Goal: Task Accomplishment & Management: Use online tool/utility

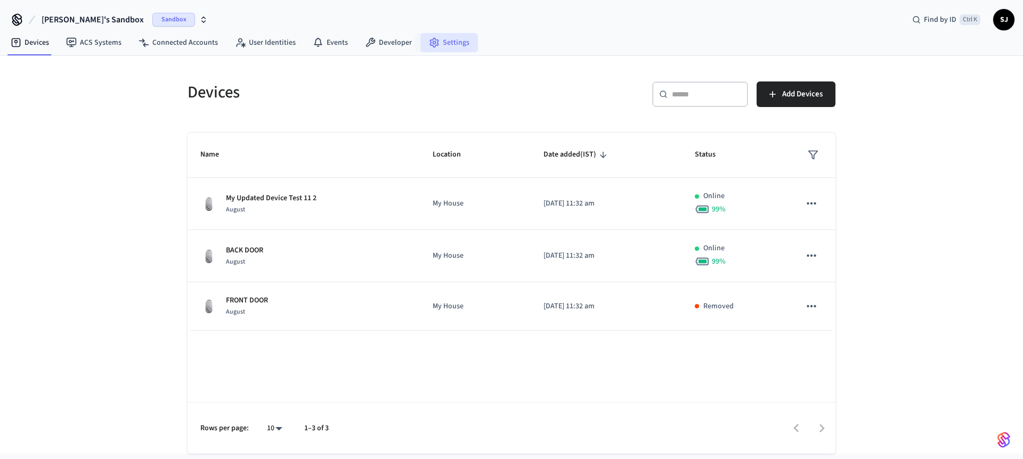
click at [451, 44] on link "Settings" at bounding box center [449, 42] width 58 height 19
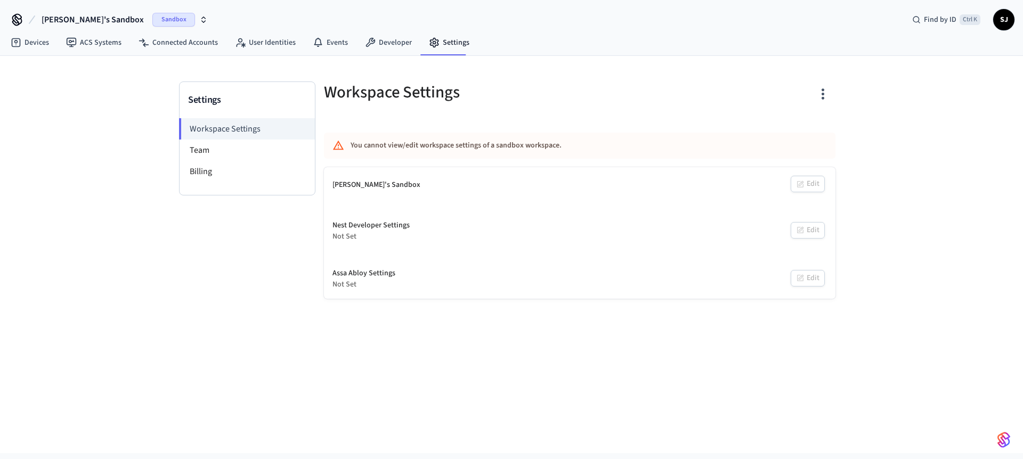
click at [85, 26] on button "[PERSON_NAME]'s Sandbox Sandbox" at bounding box center [124, 20] width 173 height 22
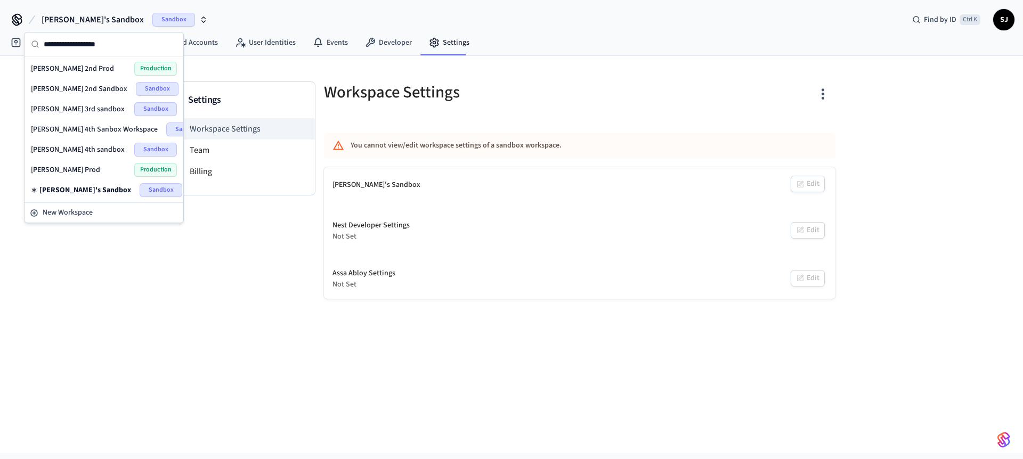
click at [59, 145] on span "[PERSON_NAME] 4th sandbox" at bounding box center [78, 149] width 94 height 11
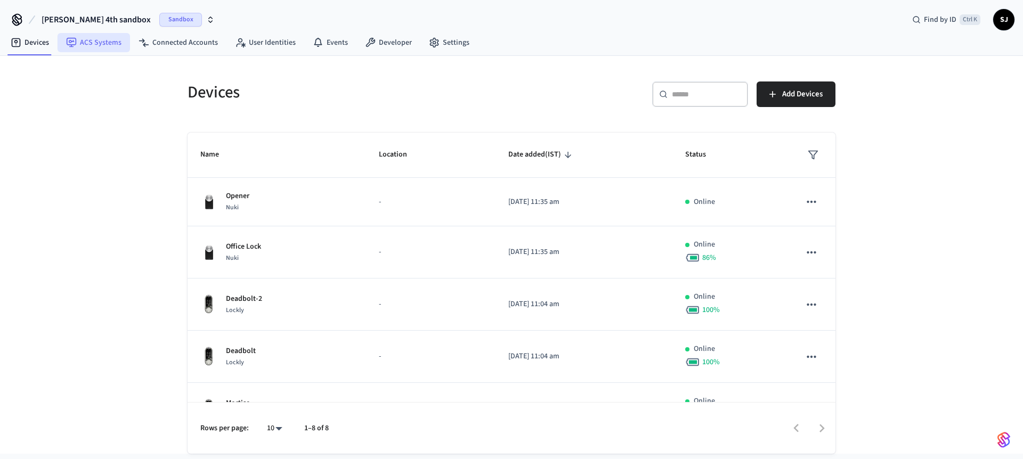
click at [93, 37] on link "ACS Systems" at bounding box center [94, 42] width 72 height 19
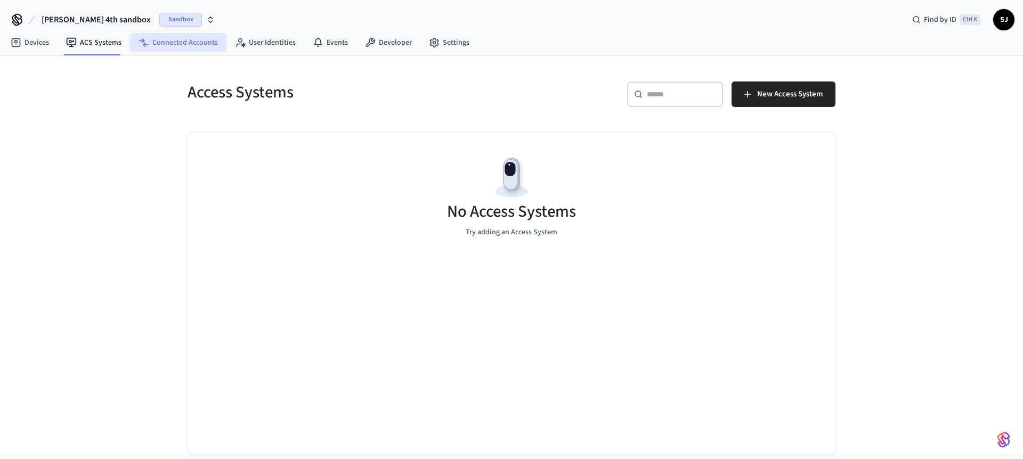
click at [141, 38] on icon at bounding box center [144, 42] width 11 height 11
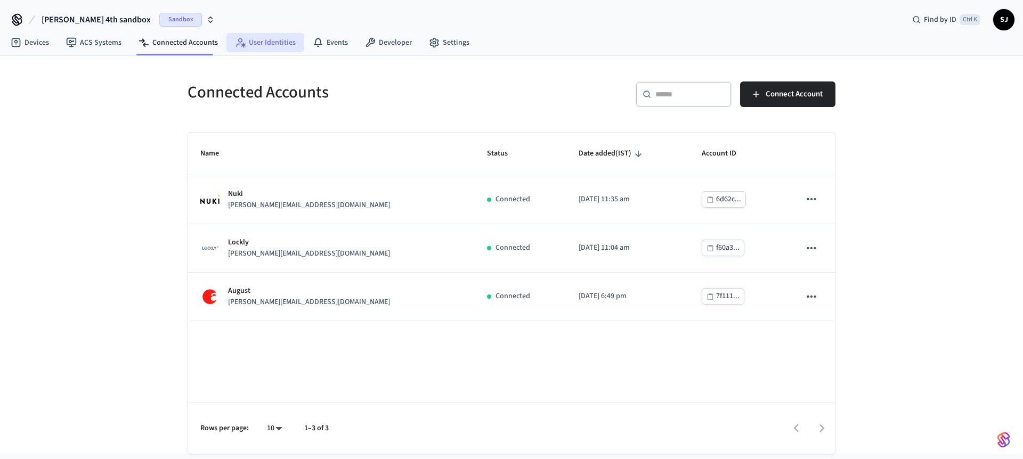
click at [226, 42] on link "User Identities" at bounding box center [265, 42] width 78 height 19
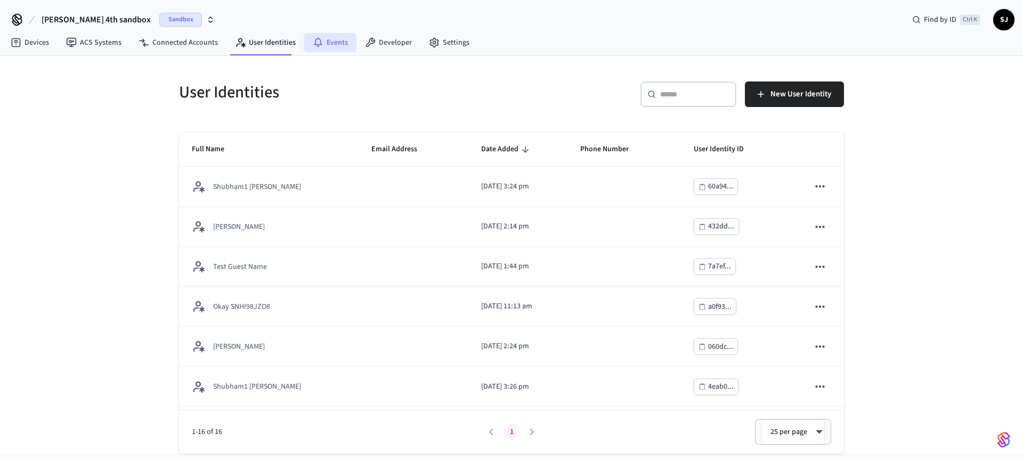
click at [334, 33] on link "Events" at bounding box center [330, 42] width 52 height 19
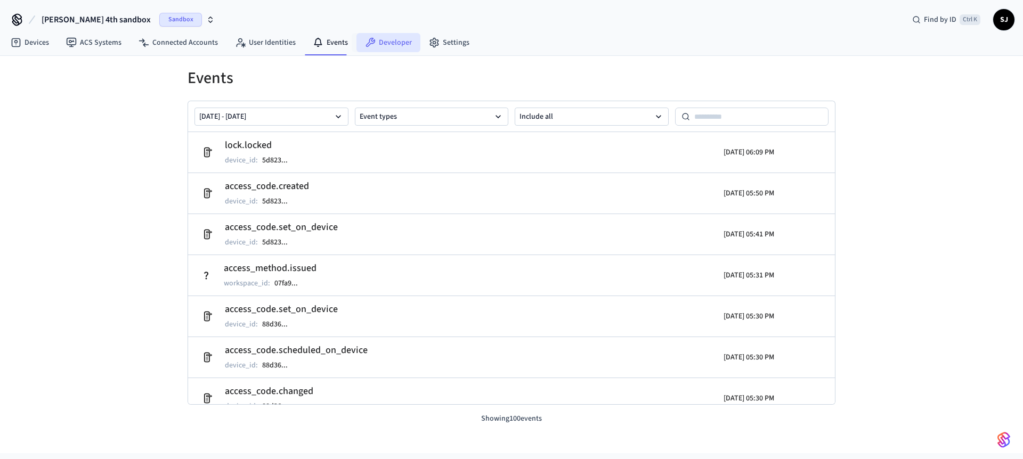
click at [394, 42] on link "Developer" at bounding box center [388, 42] width 64 height 19
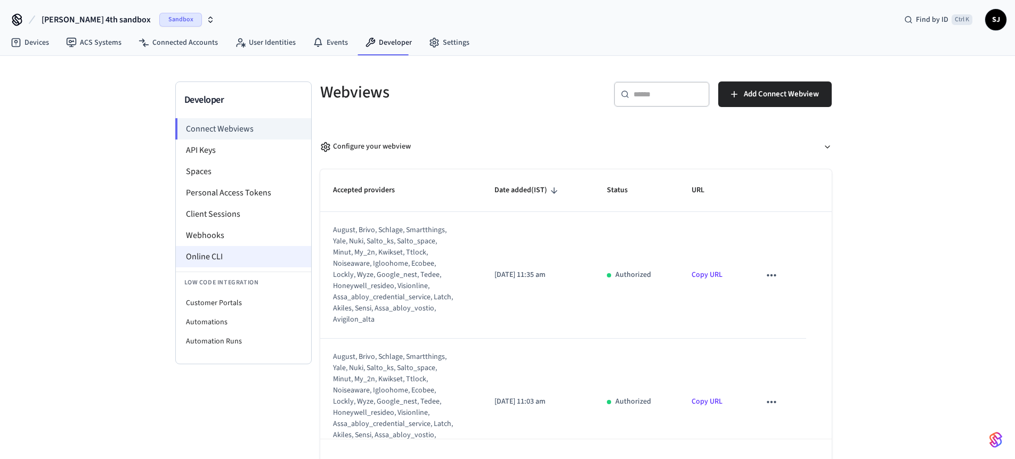
click at [225, 248] on li "Online CLI" at bounding box center [243, 256] width 135 height 21
click at [202, 302] on li "Customer Portals" at bounding box center [243, 303] width 135 height 19
select select "**********"
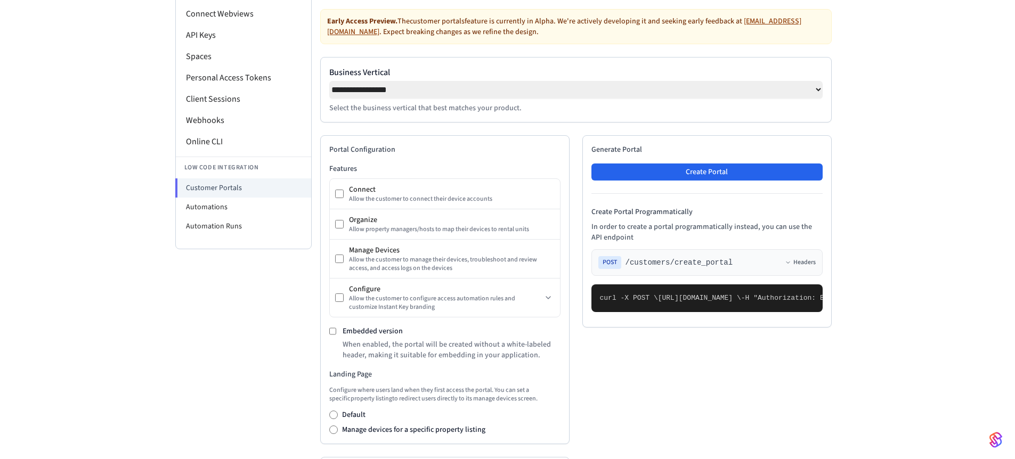
scroll to position [120, 0]
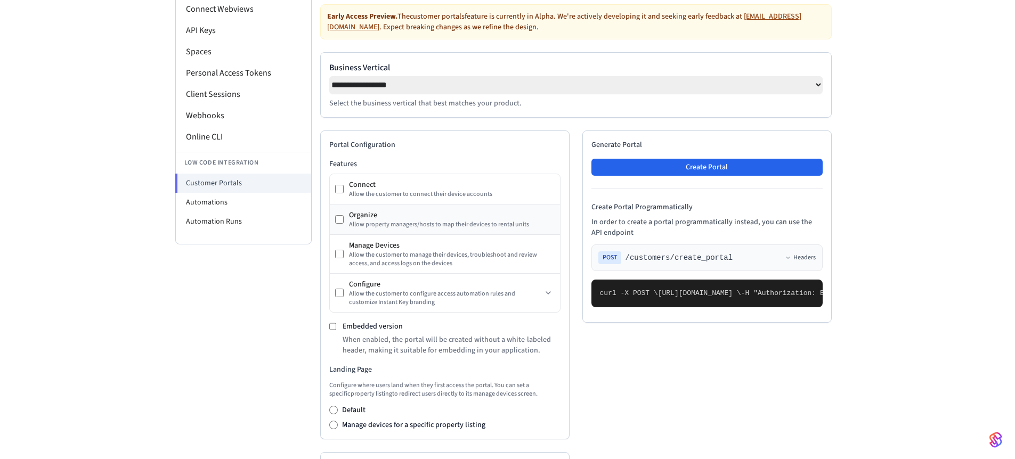
click at [460, 234] on div "Organize Allow property managers/hosts to map their devices to rental units" at bounding box center [445, 220] width 230 height 30
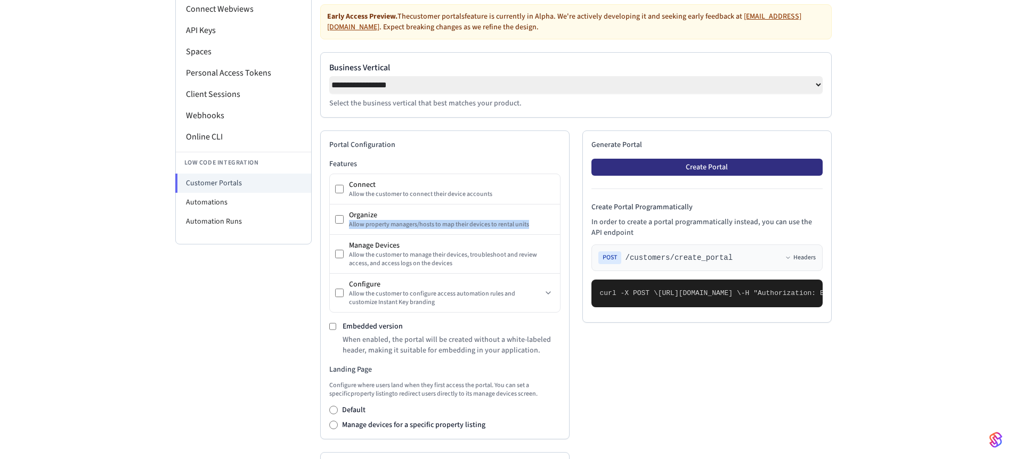
click at [681, 176] on button "Create Portal" at bounding box center [706, 167] width 231 height 17
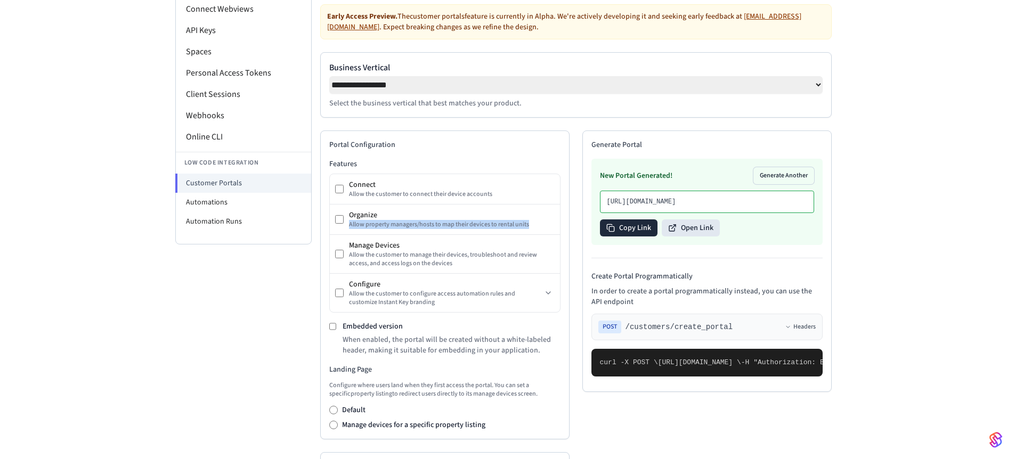
click at [640, 237] on button "Copy Link" at bounding box center [629, 228] width 58 height 17
click at [418, 259] on div "Allow the customer to manage their devices, troubleshoot and review access, and…" at bounding box center [452, 259] width 206 height 17
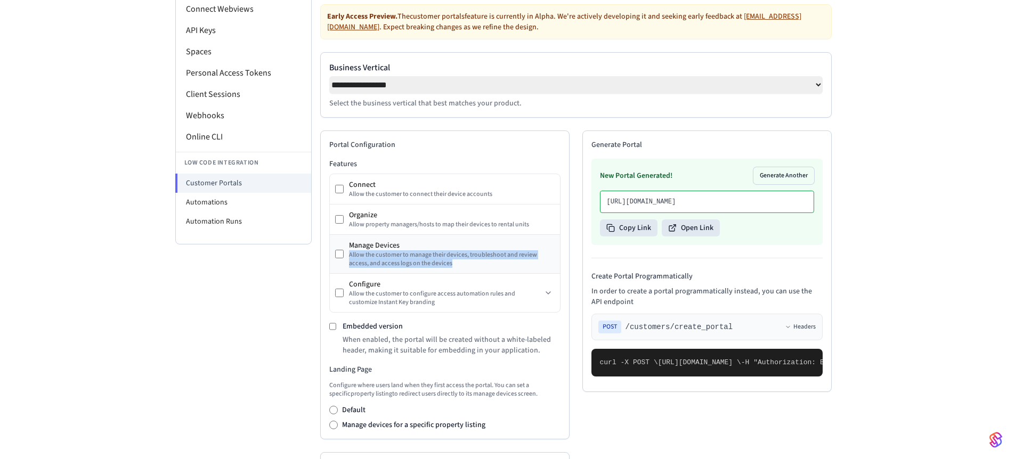
click at [418, 259] on div "Allow the customer to manage their devices, troubleshoot and review access, and…" at bounding box center [452, 259] width 206 height 17
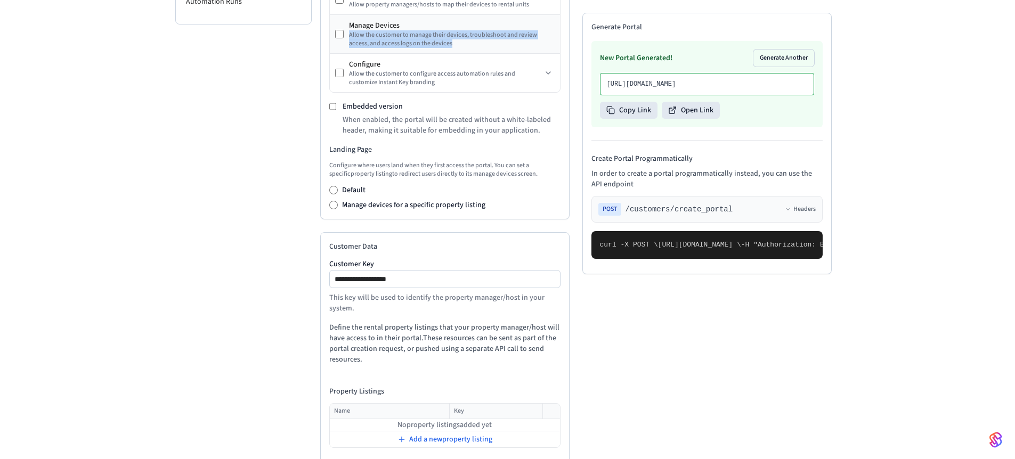
scroll to position [339, 0]
copy span "customer_key"
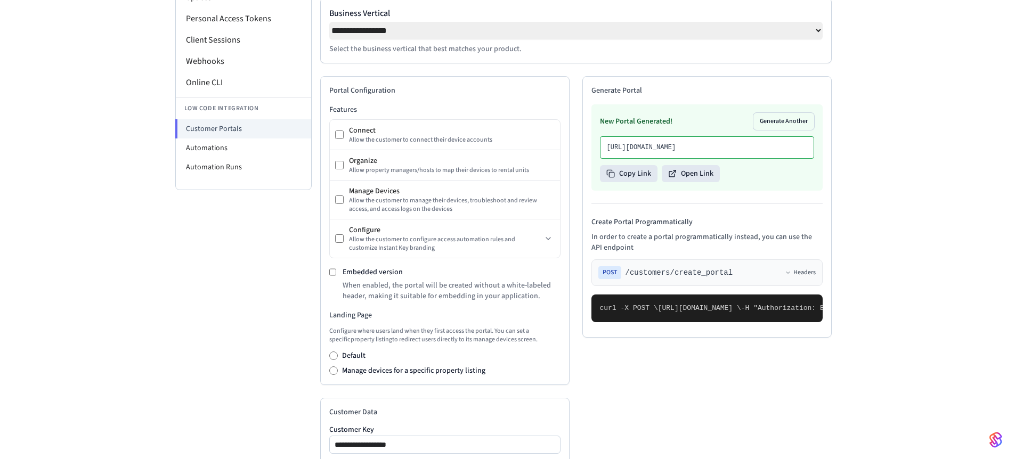
scroll to position [156, 0]
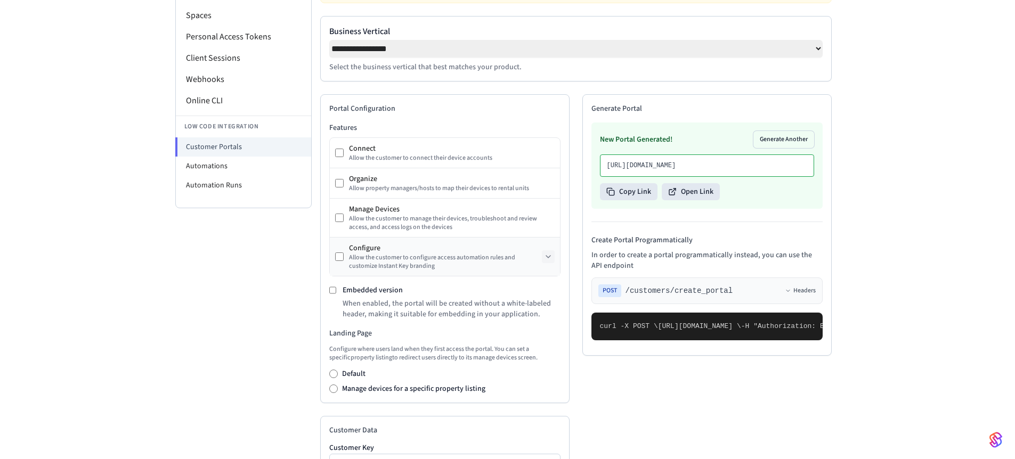
click at [551, 261] on icon at bounding box center [548, 257] width 9 height 9
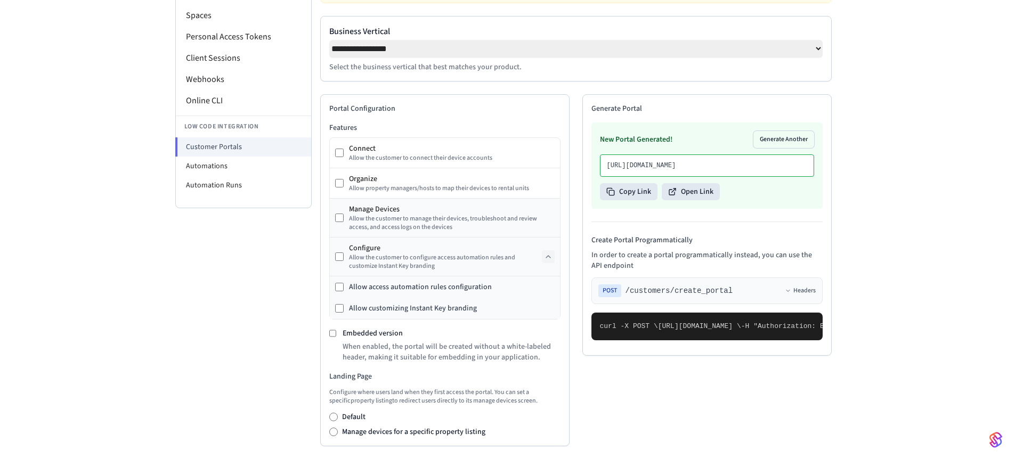
click at [374, 215] on div "Manage Devices" at bounding box center [452, 209] width 206 height 11
click at [344, 230] on div "Manage Devices Allow the customer to manage their devices, troubleshoot and rev…" at bounding box center [445, 218] width 220 height 28
click at [344, 228] on div "Manage Devices Allow the customer to manage their devices, troubleshoot and rev…" at bounding box center [445, 218] width 220 height 28
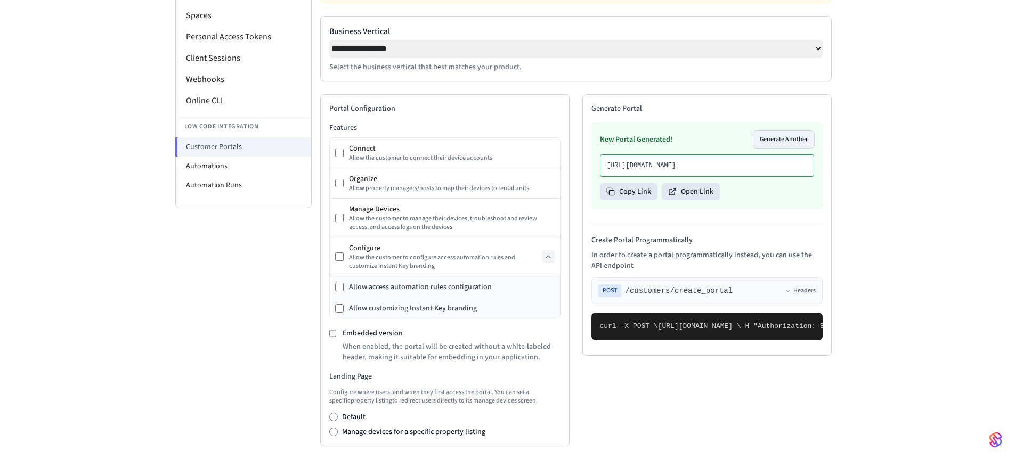
click at [801, 139] on button "Generate Another" at bounding box center [783, 139] width 61 height 17
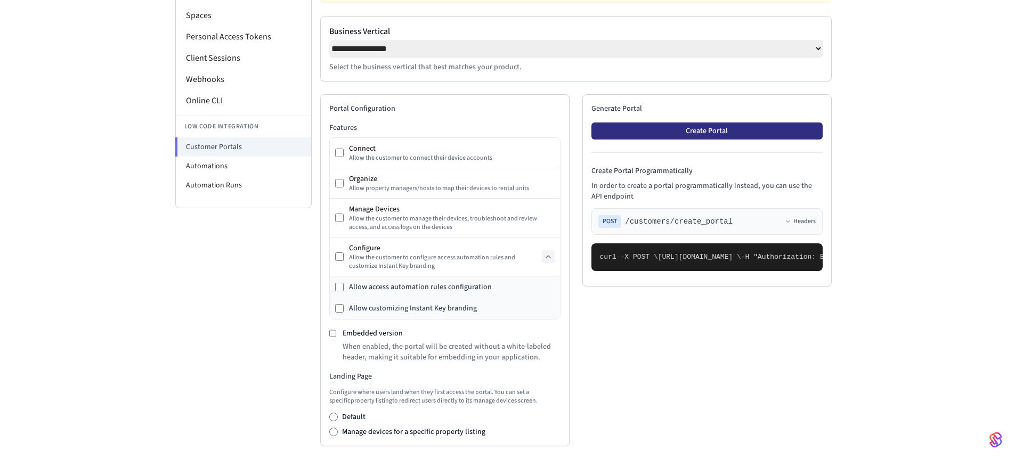
click at [801, 139] on button "Create Portal" at bounding box center [706, 131] width 231 height 17
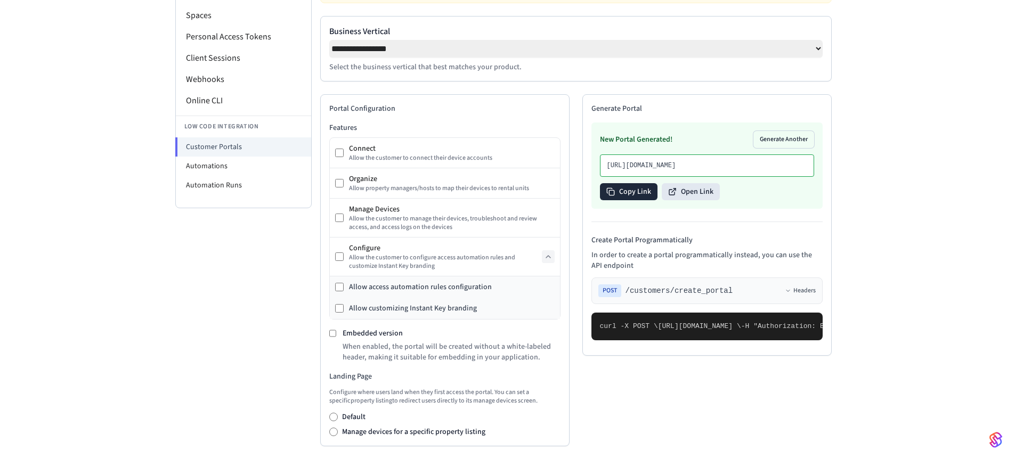
click at [636, 200] on button "Copy Link" at bounding box center [629, 191] width 58 height 17
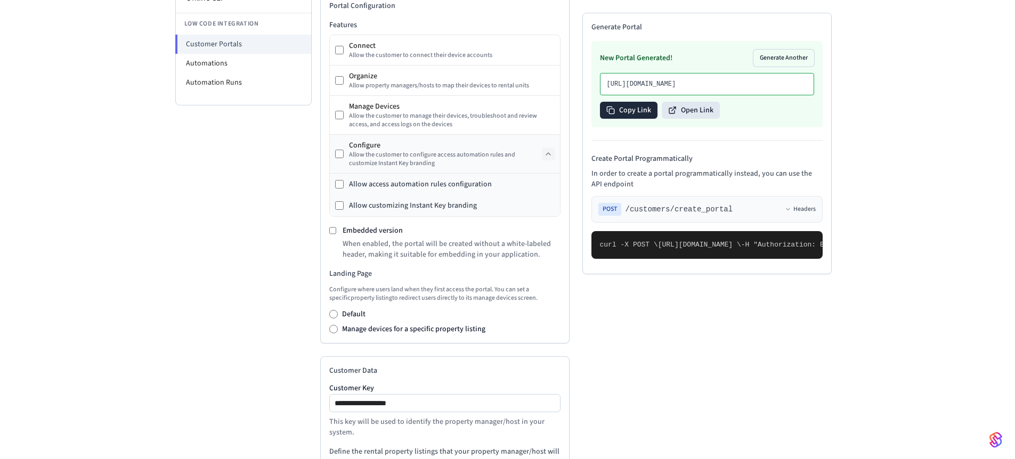
scroll to position [263, 0]
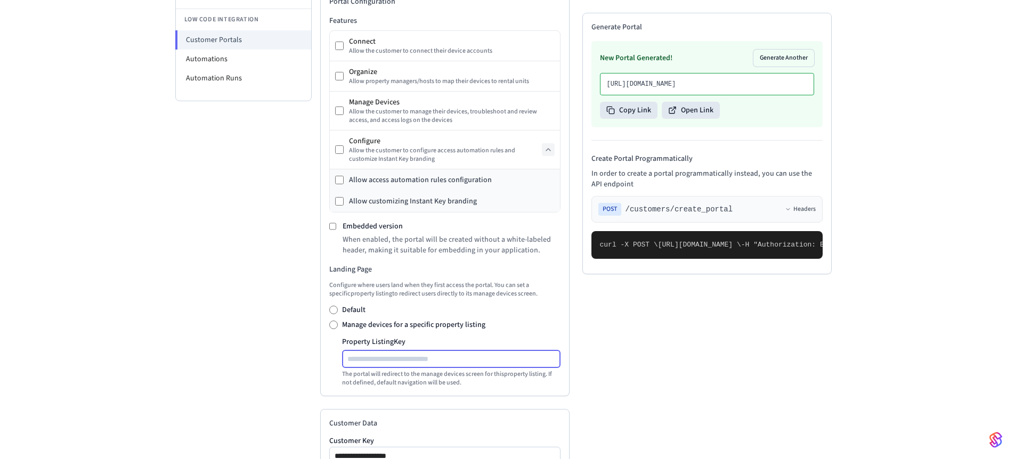
click at [387, 365] on input "Property Listing Key" at bounding box center [451, 359] width 217 height 13
click at [335, 306] on div "Landing Page Configure where users land when they first access the portal. You …" at bounding box center [444, 325] width 231 height 123
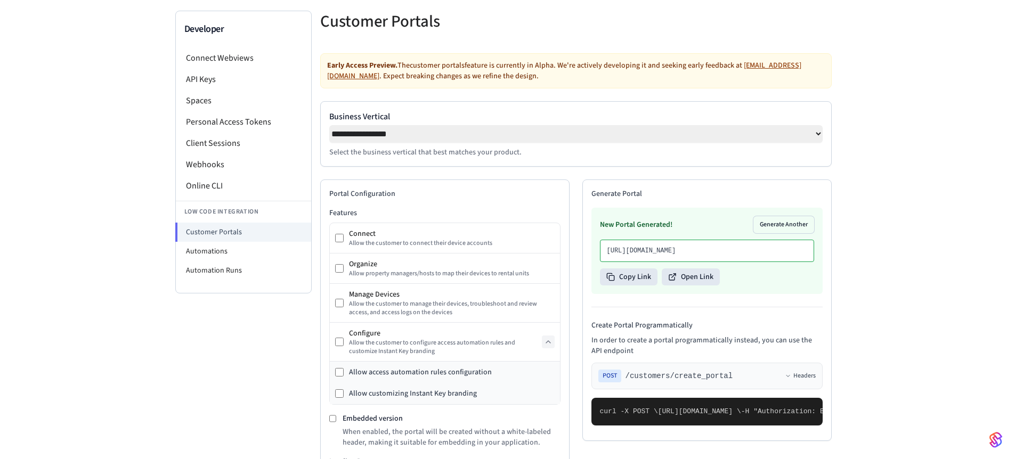
scroll to position [0, 0]
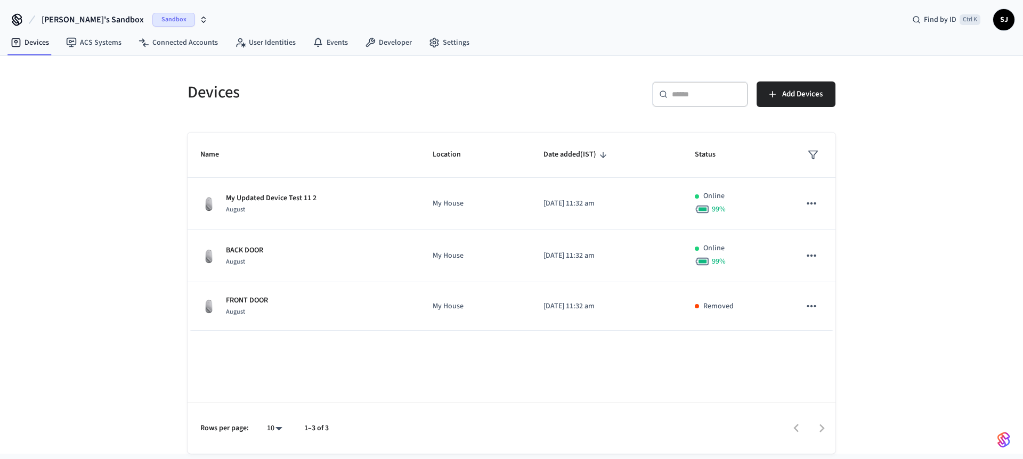
click at [100, 14] on span "[PERSON_NAME]'s Sandbox" at bounding box center [93, 19] width 102 height 13
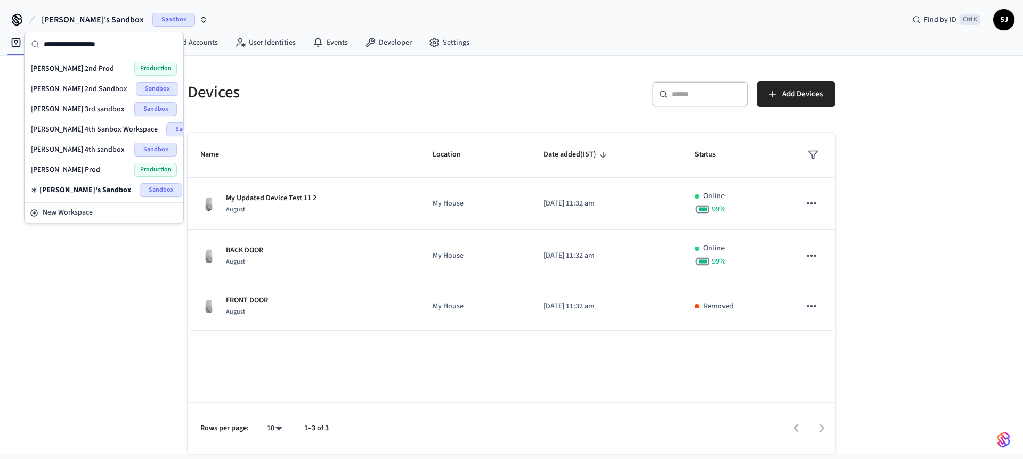
click at [74, 149] on span "[PERSON_NAME] 4th sandbox" at bounding box center [78, 149] width 94 height 11
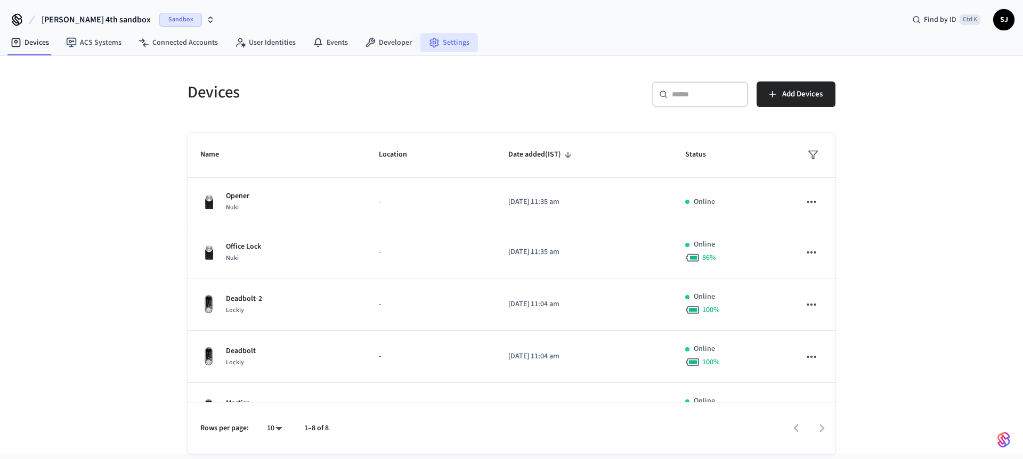
click at [452, 46] on link "Settings" at bounding box center [449, 42] width 58 height 19
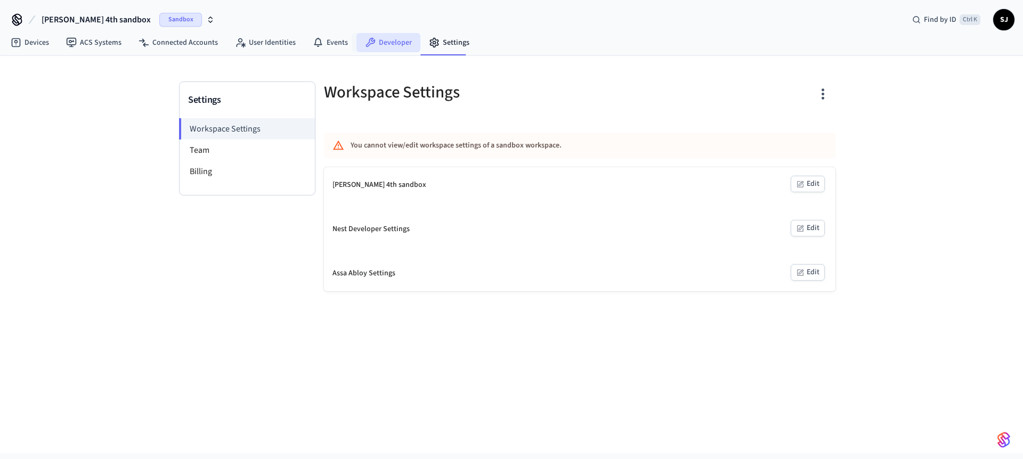
click at [388, 39] on link "Developer" at bounding box center [388, 42] width 64 height 19
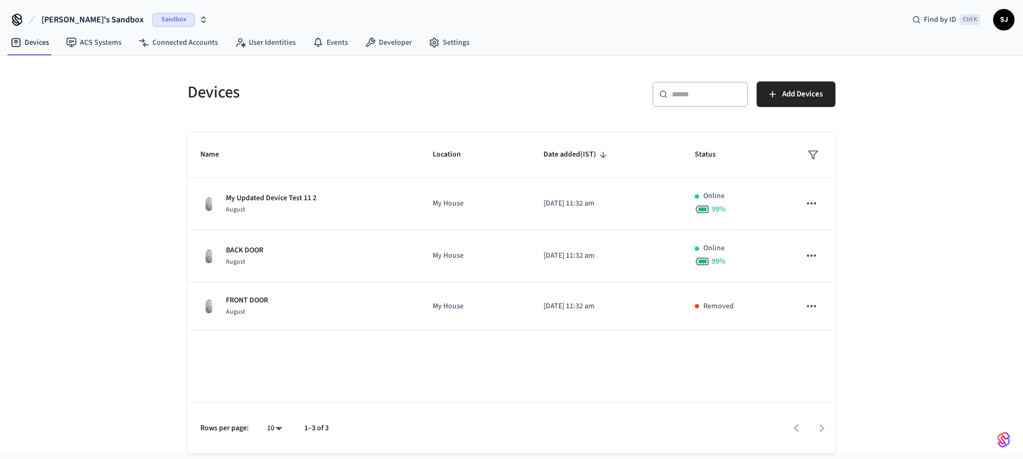
click at [84, 19] on span "[PERSON_NAME]'s Sandbox" at bounding box center [93, 19] width 102 height 13
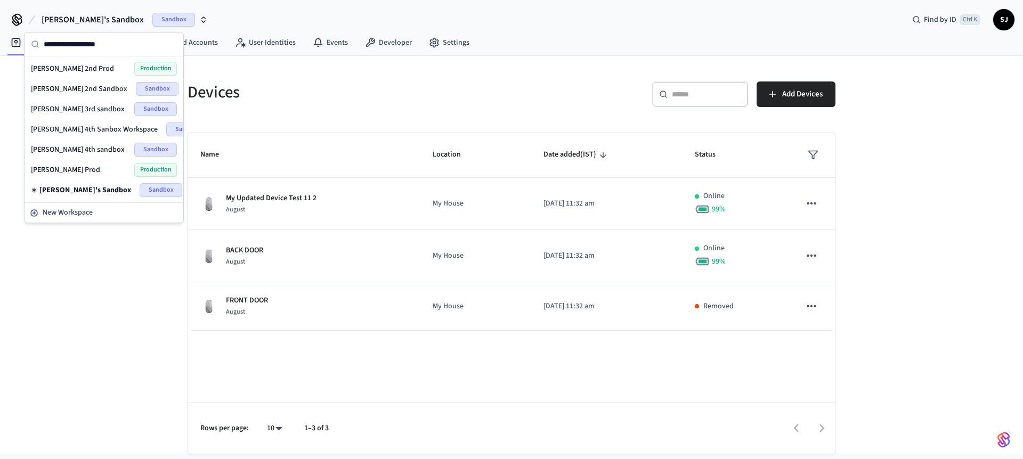
click at [74, 148] on span "[PERSON_NAME] 4th sandbox" at bounding box center [78, 149] width 94 height 11
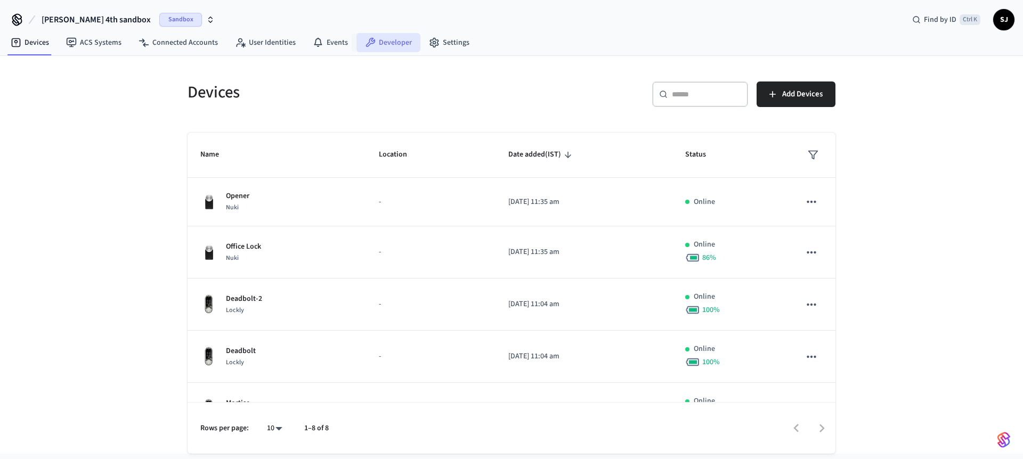
click at [391, 49] on link "Developer" at bounding box center [388, 42] width 64 height 19
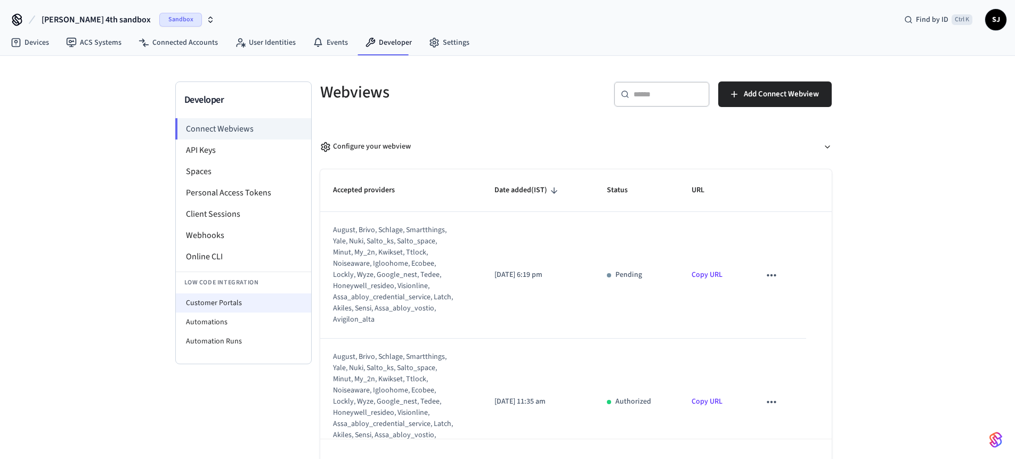
click at [225, 307] on li "Customer Portals" at bounding box center [243, 303] width 135 height 19
select select "**********"
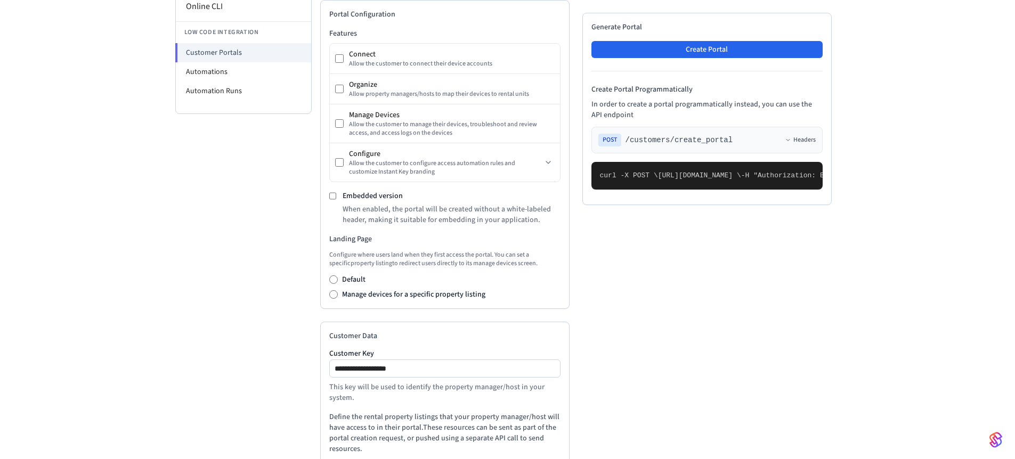
scroll to position [263, 0]
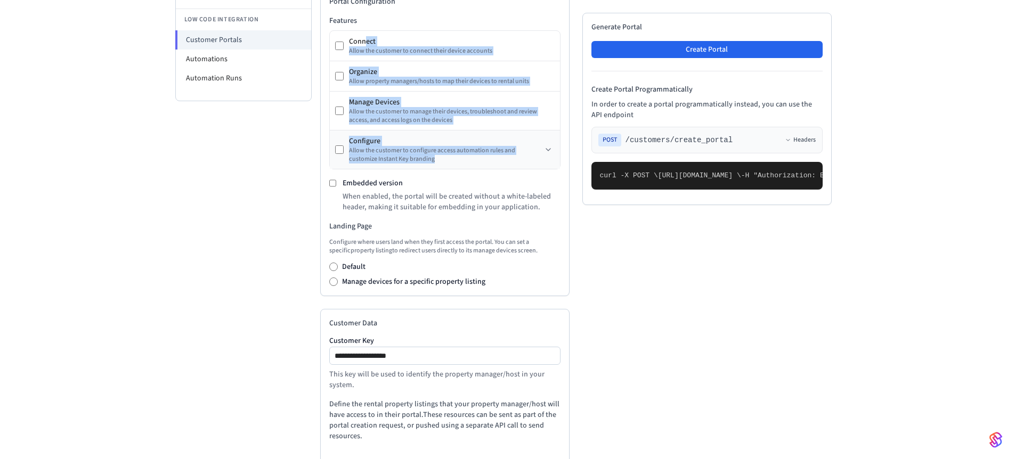
drag, startPoint x: 364, startPoint y: 50, endPoint x: 404, endPoint y: 168, distance: 124.8
click at [404, 168] on div "Connect Allow the customer to connect their device accounts Organize Allow prop…" at bounding box center [444, 99] width 231 height 139
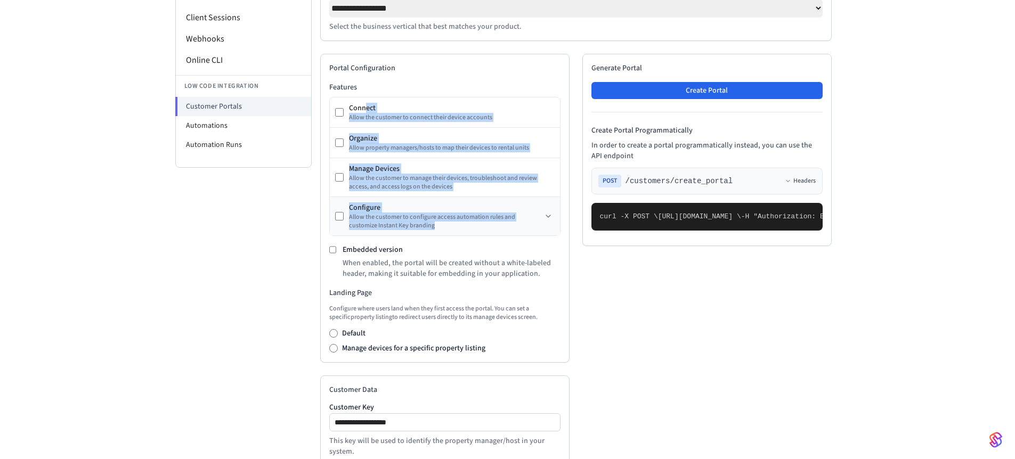
scroll to position [185, 0]
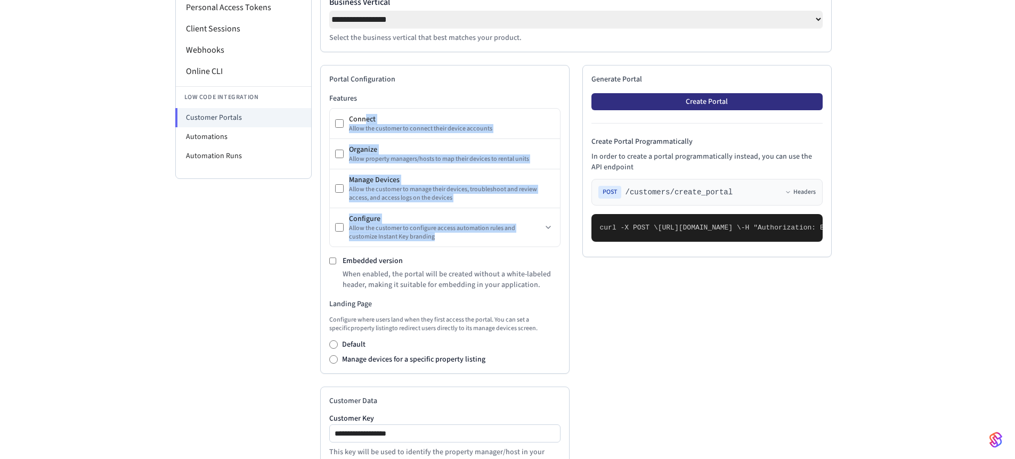
click at [692, 105] on button "Create Portal" at bounding box center [706, 101] width 231 height 17
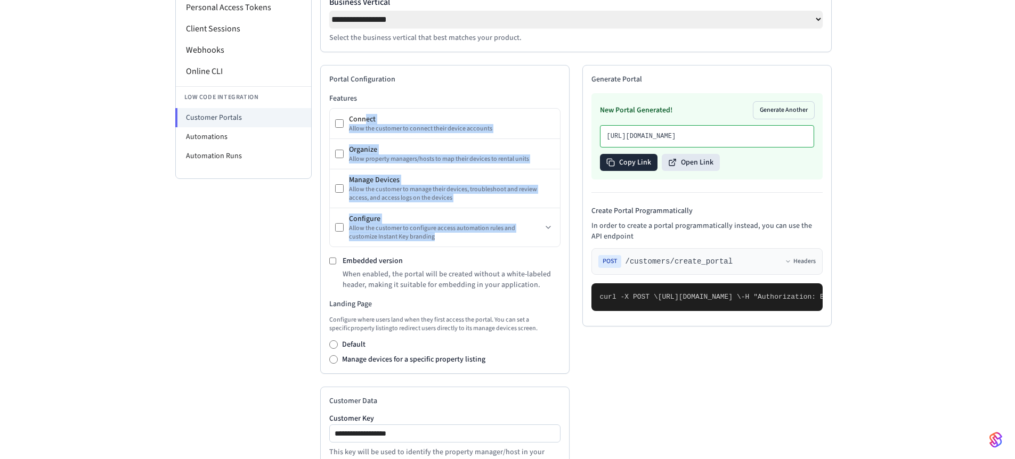
click at [617, 171] on button "Copy Link" at bounding box center [629, 162] width 58 height 17
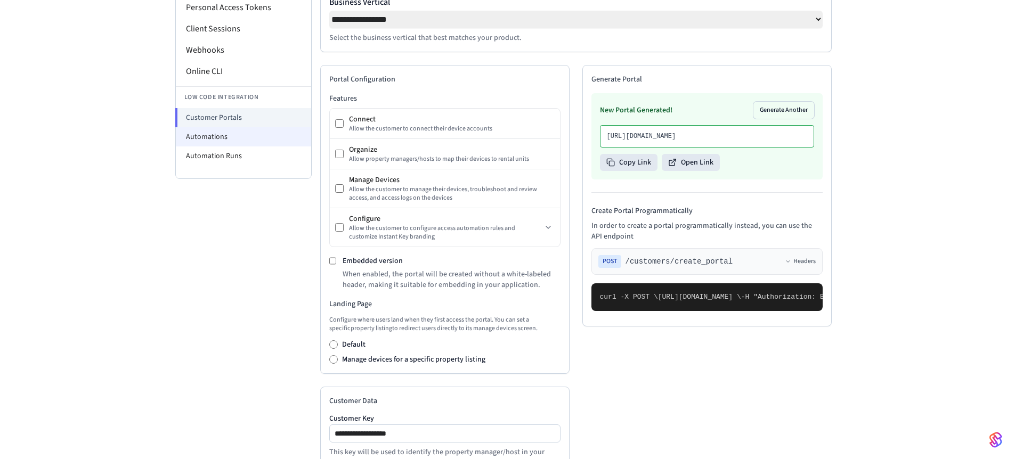
click at [219, 140] on li "Automations" at bounding box center [243, 136] width 135 height 19
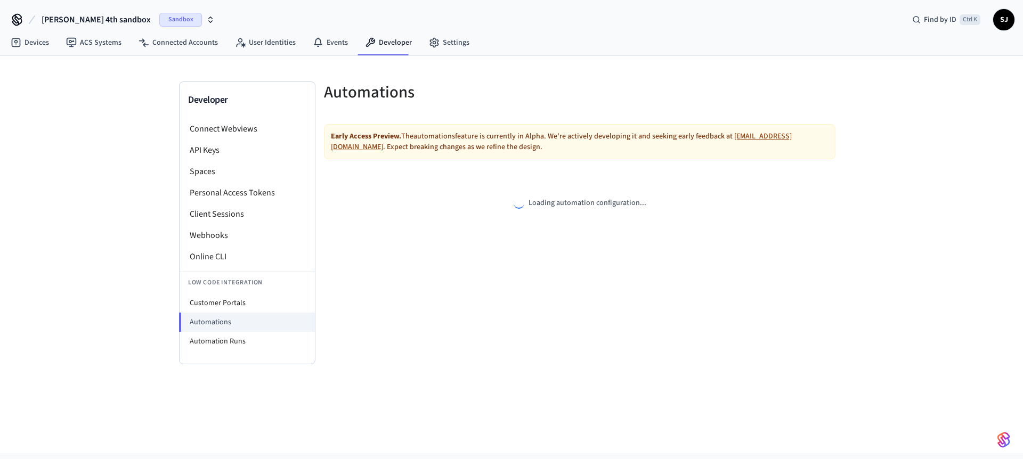
select select "**********"
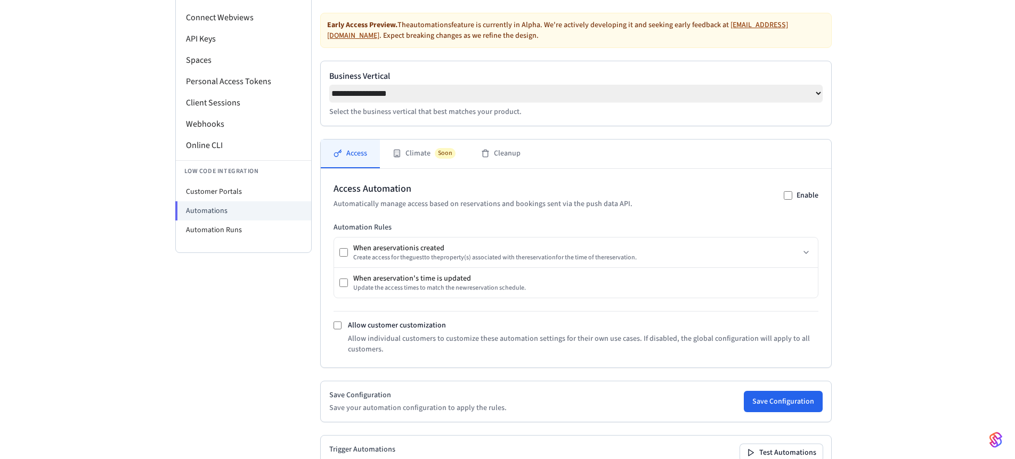
scroll to position [190, 0]
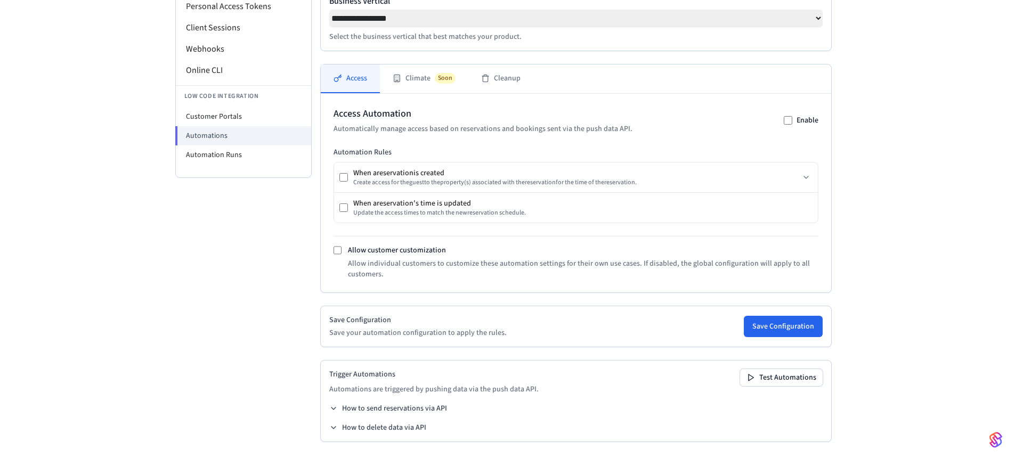
click at [354, 417] on div "How to send reservations via API How to delete data via API" at bounding box center [575, 418] width 493 height 30
click at [369, 410] on button "How to send reservations via API" at bounding box center [388, 408] width 118 height 11
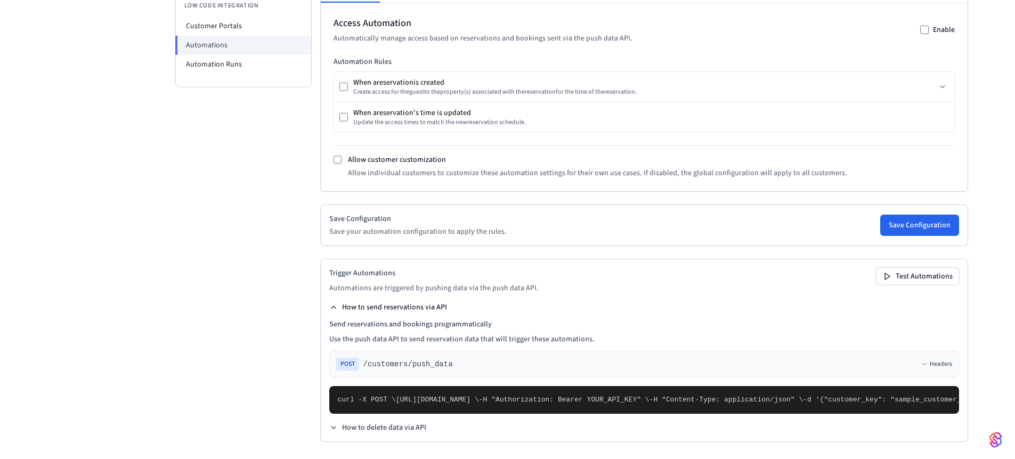
scroll to position [520, 0]
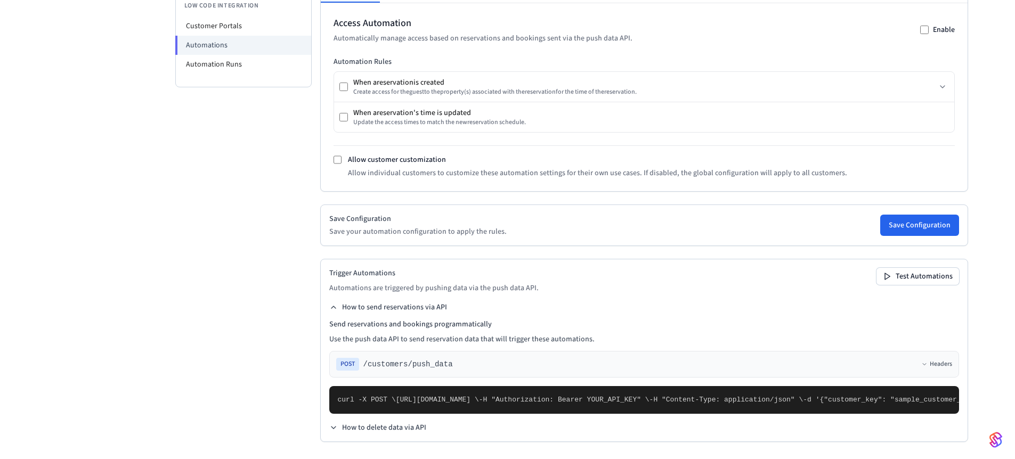
drag, startPoint x: 371, startPoint y: 375, endPoint x: 353, endPoint y: 329, distance: 50.0
click at [353, 386] on pre "curl -X POST \ https://connect.getseam.com/customers/push_data \ -H "Authorizat…" at bounding box center [644, 400] width 630 height 28
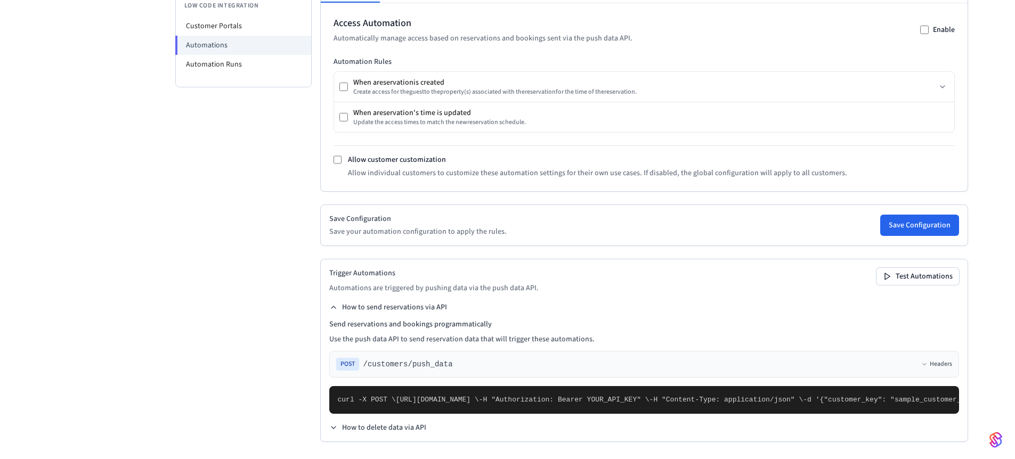
drag, startPoint x: 353, startPoint y: 329, endPoint x: 401, endPoint y: 354, distance: 54.1
click at [401, 386] on pre "curl -X POST \ https://connect.getseam.com/customers/push_data \ -H "Authorizat…" at bounding box center [644, 400] width 630 height 28
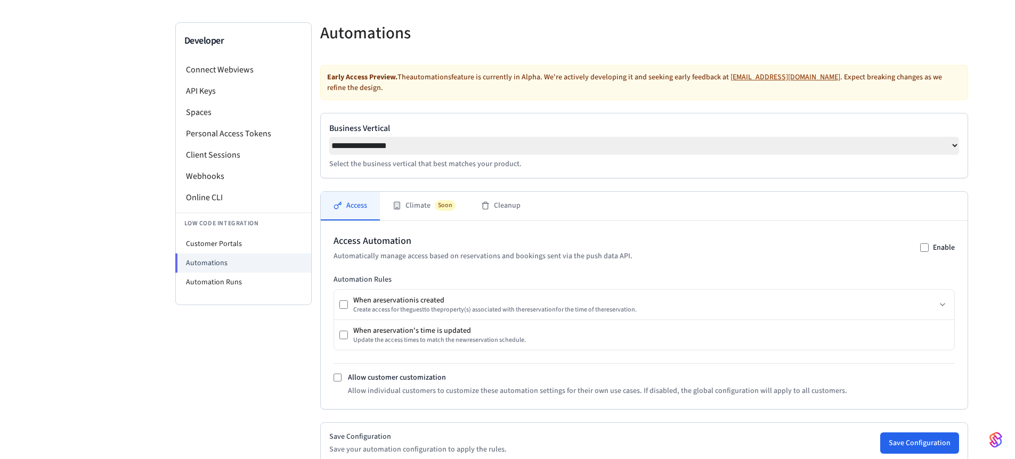
scroll to position [68, 0]
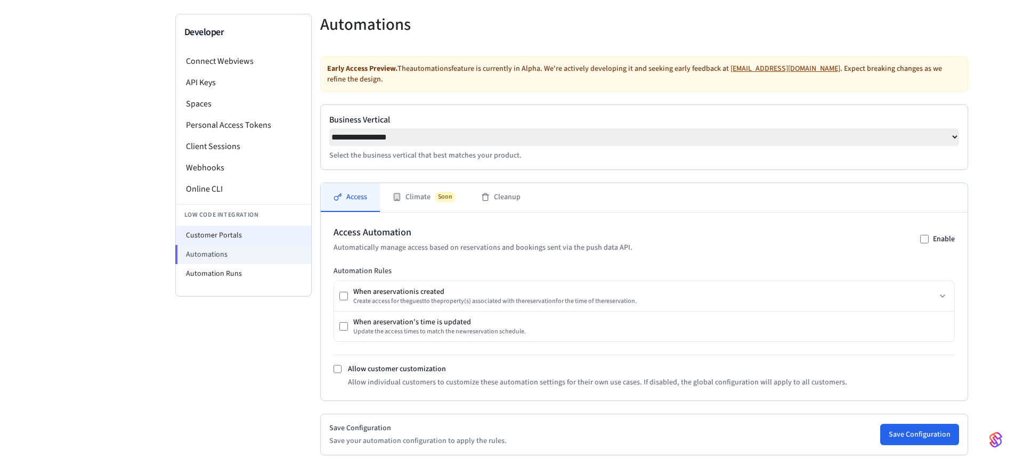
click at [221, 236] on li "Customer Portals" at bounding box center [243, 235] width 135 height 19
select select "**********"
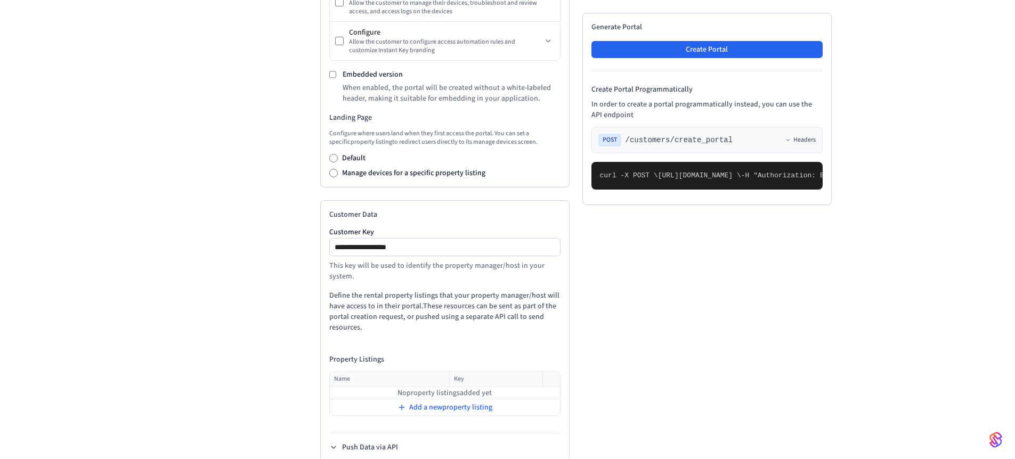
scroll to position [395, 0]
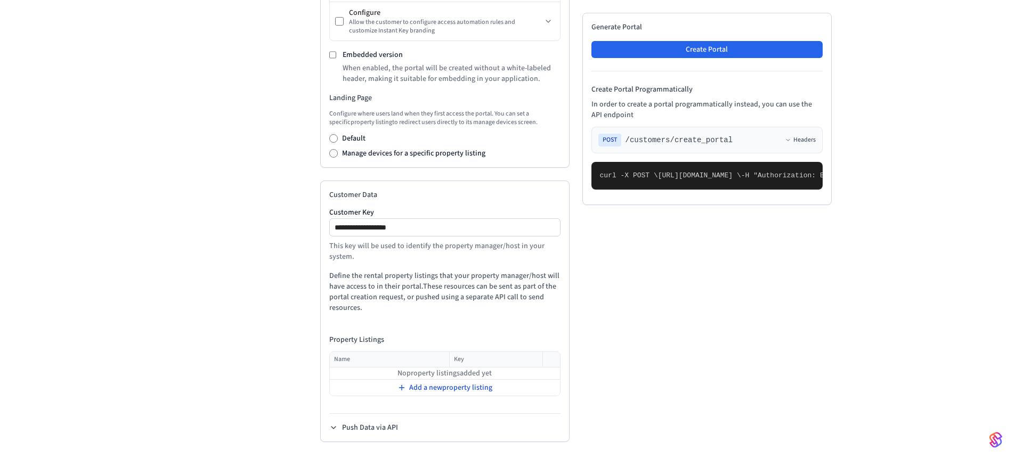
click at [409, 386] on span "Add a new property listing" at bounding box center [450, 388] width 83 height 11
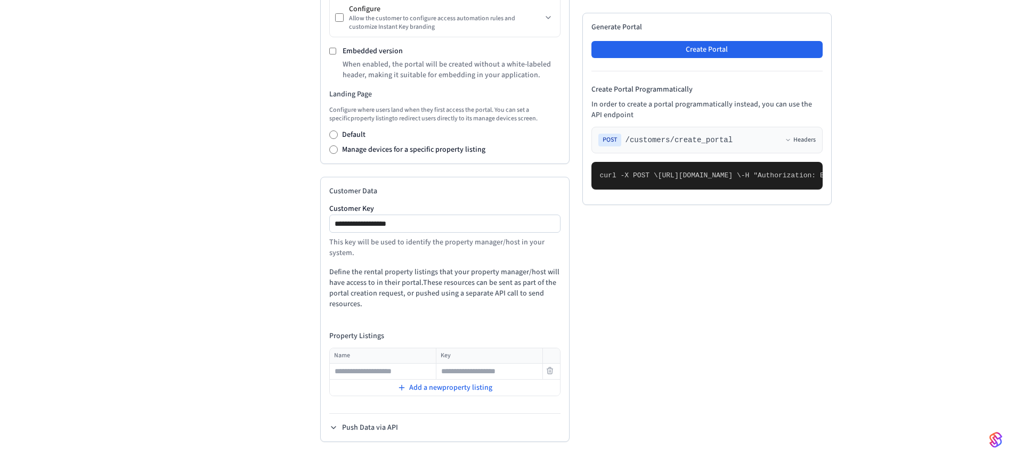
click at [377, 372] on input "text" at bounding box center [382, 371] width 105 height 13
type input "**"
click at [506, 372] on input "text" at bounding box center [489, 371] width 105 height 13
type input "******"
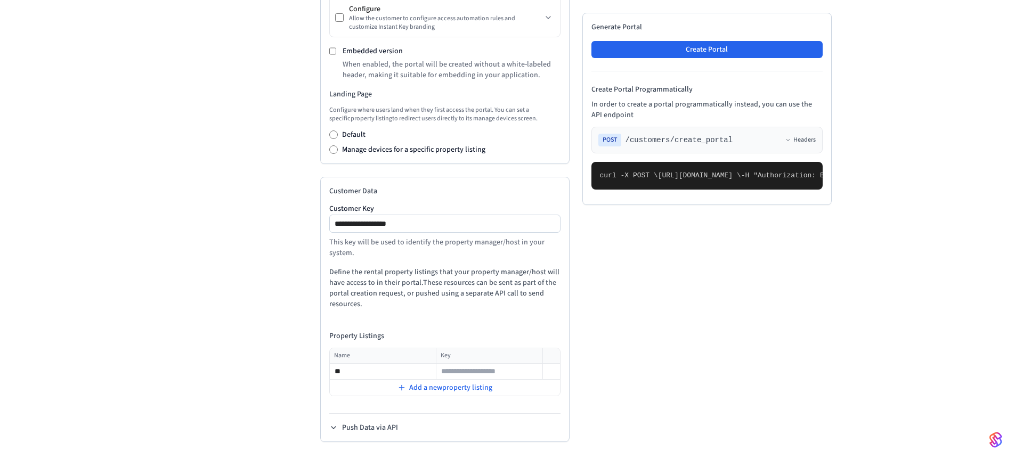
click at [393, 376] on input "**" at bounding box center [382, 371] width 105 height 13
drag, startPoint x: 413, startPoint y: 378, endPoint x: 309, endPoint y: 373, distance: 104.5
click at [309, 373] on div "**********" at bounding box center [507, 72] width 665 height 773
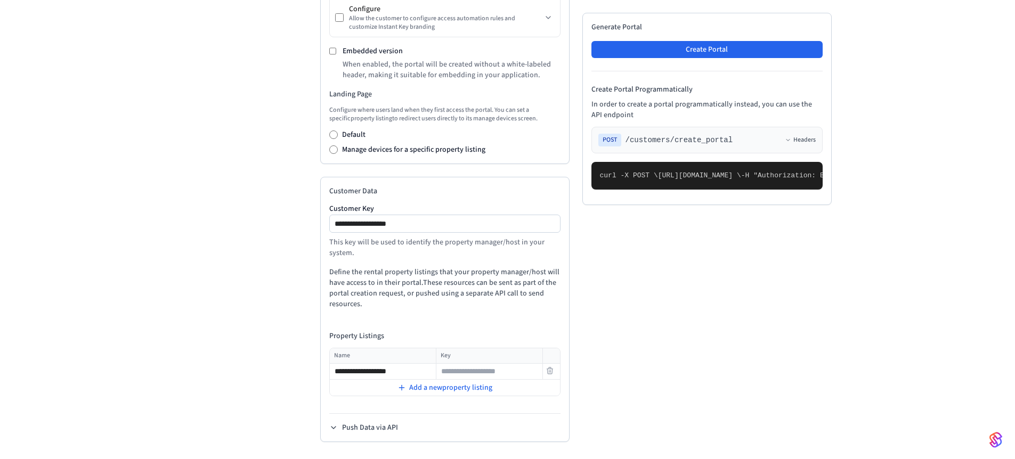
click at [347, 373] on input "**********" at bounding box center [382, 371] width 105 height 13
drag, startPoint x: 336, startPoint y: 376, endPoint x: 389, endPoint y: 378, distance: 53.9
click at [389, 378] on input "**********" at bounding box center [382, 371] width 105 height 13
type input "**********"
click at [476, 377] on input "text" at bounding box center [489, 371] width 105 height 13
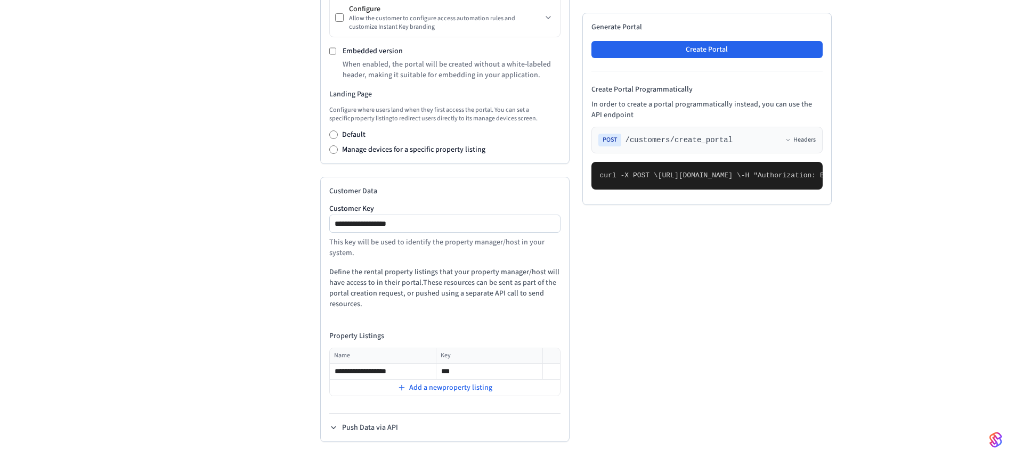
type input "***"
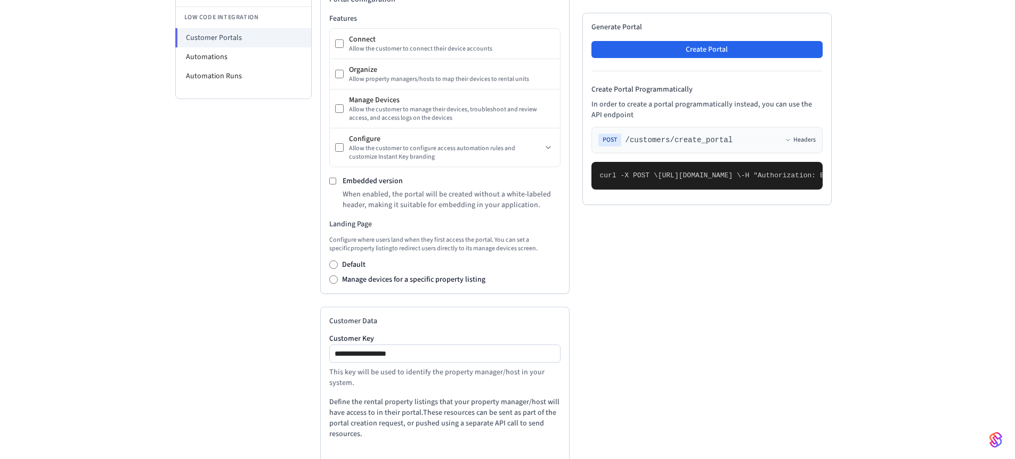
scroll to position [264, 0]
click at [249, 12] on li "Low Code Integration" at bounding box center [243, 18] width 135 height 22
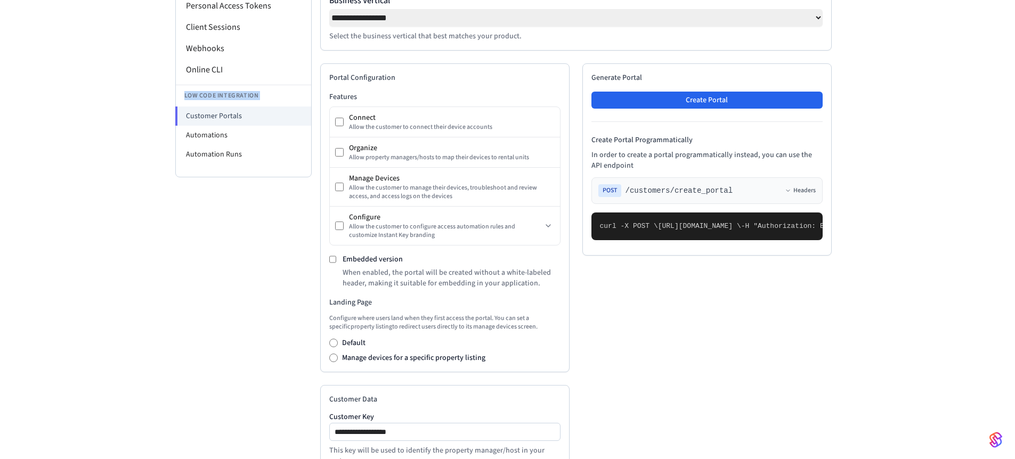
scroll to position [178, 0]
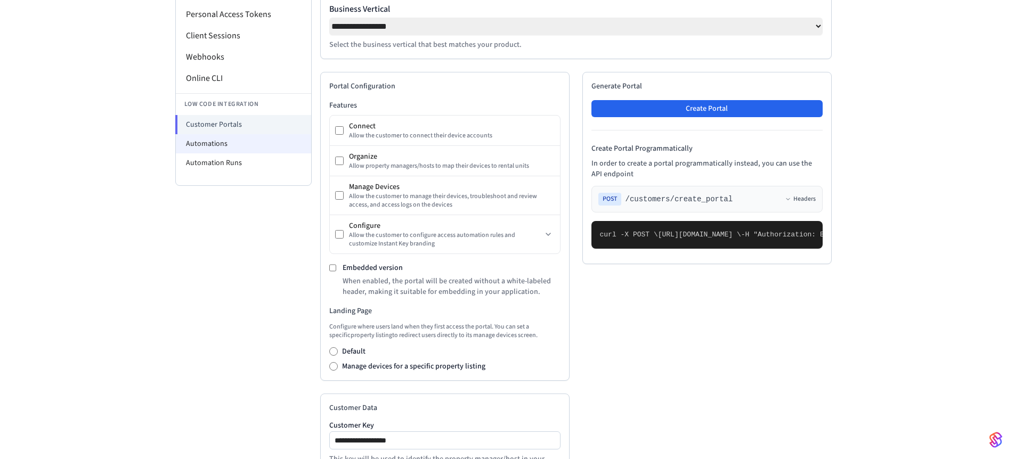
click at [211, 153] on li "Automations" at bounding box center [243, 143] width 135 height 19
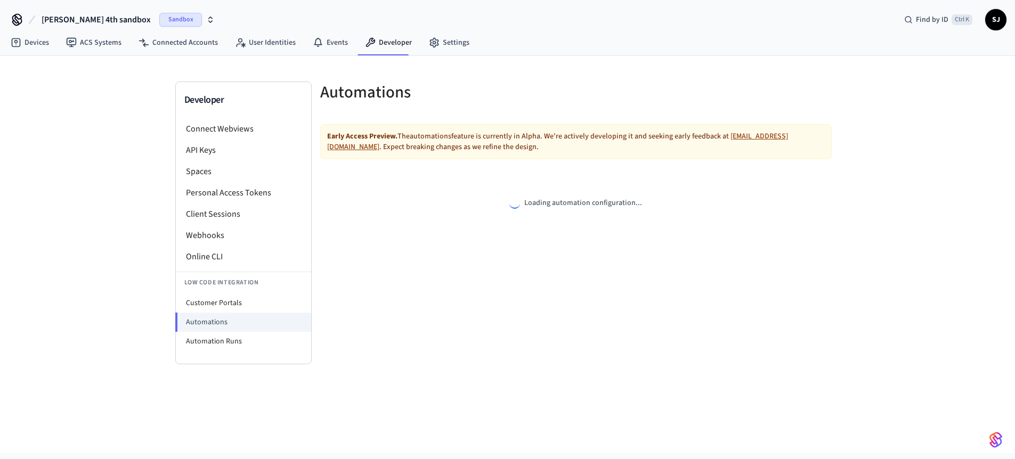
select select "**********"
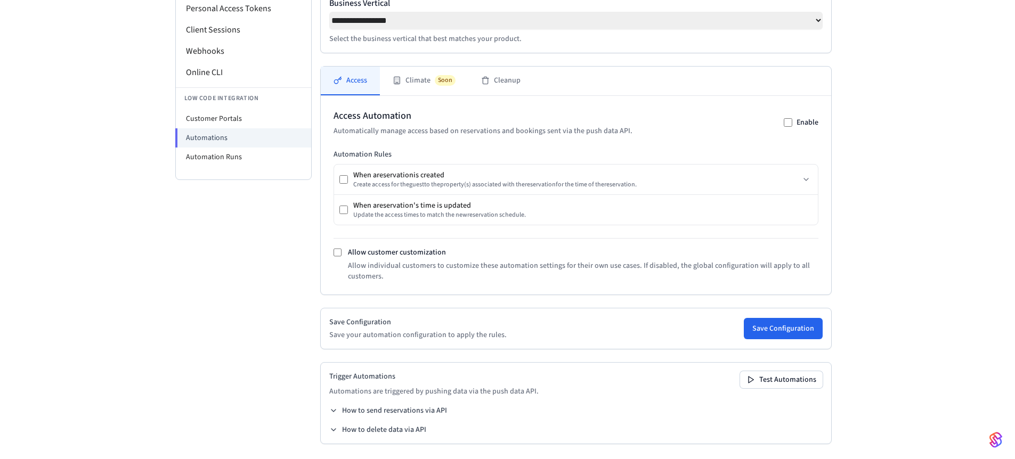
scroll to position [190, 0]
click at [345, 408] on button "How to send reservations via API" at bounding box center [388, 408] width 118 height 11
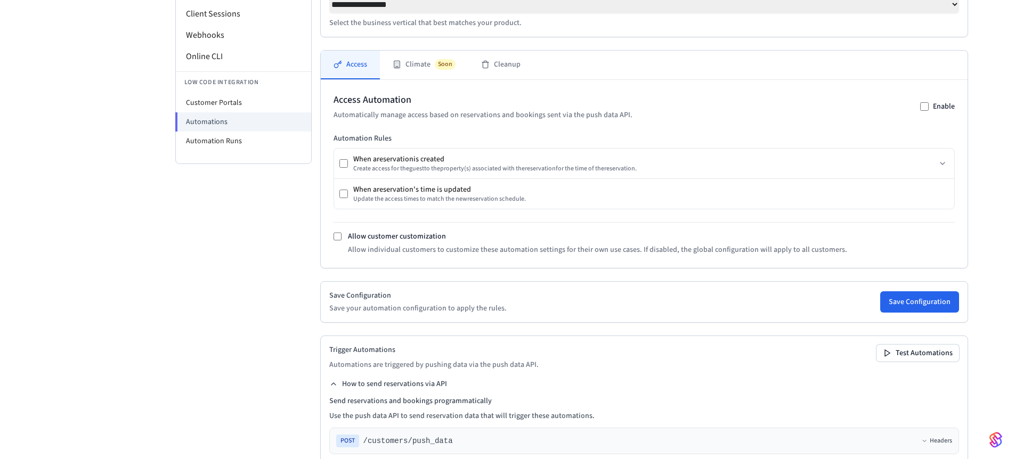
scroll to position [199, 0]
click at [238, 90] on li "Low Code Integration" at bounding box center [243, 84] width 135 height 22
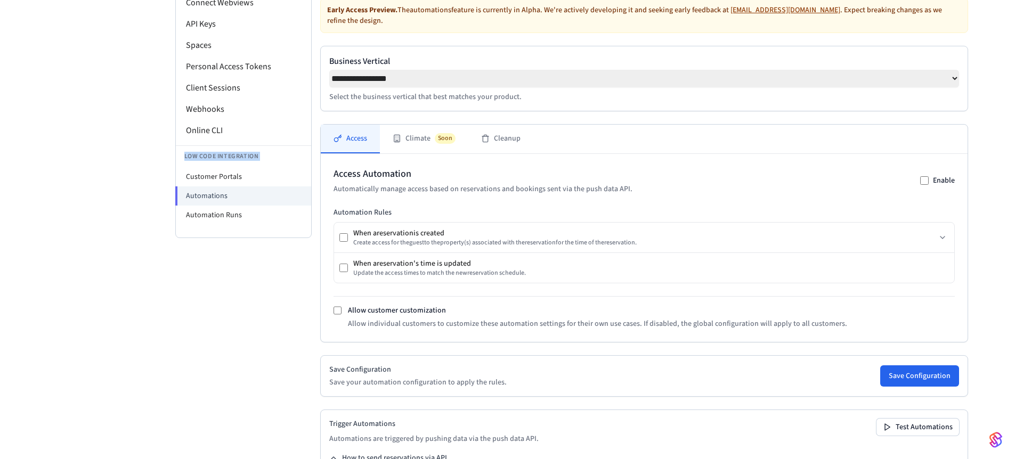
scroll to position [121, 0]
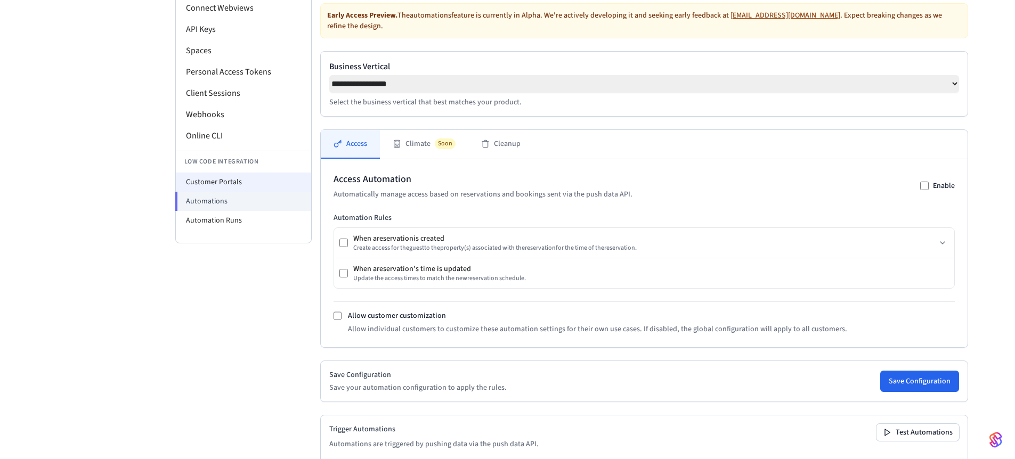
click at [217, 178] on li "Customer Portals" at bounding box center [243, 182] width 135 height 19
select select "**********"
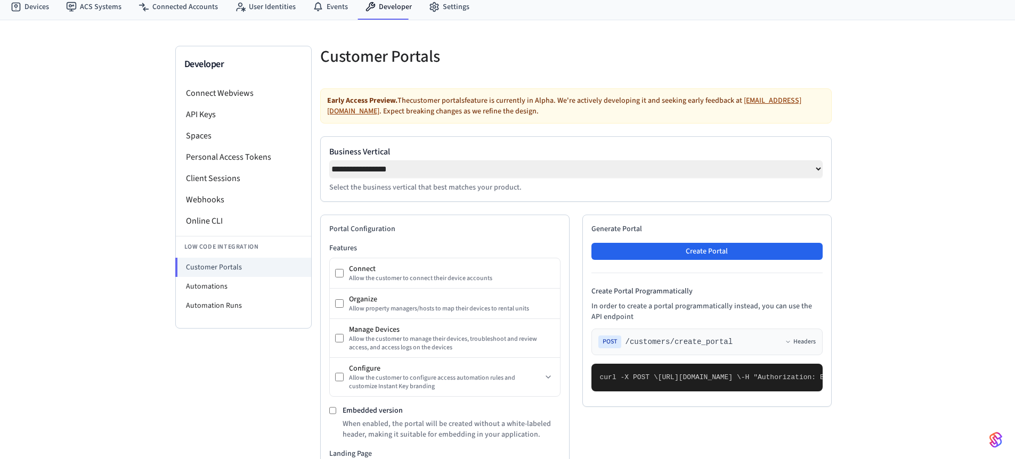
scroll to position [24, 0]
